Goal: Find specific page/section: Find specific page/section

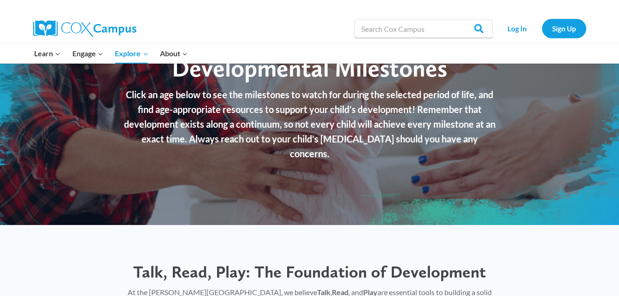
scroll to position [63, 0]
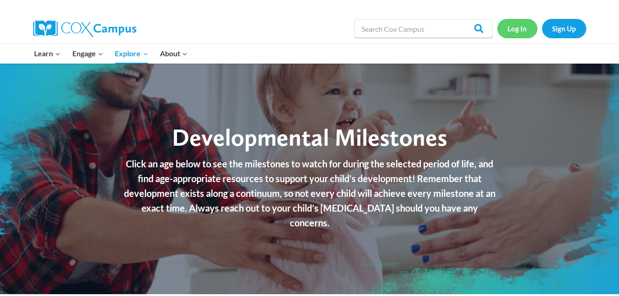
click at [520, 31] on link "Log In" at bounding box center [517, 28] width 40 height 19
